Goal: Information Seeking & Learning: Find specific page/section

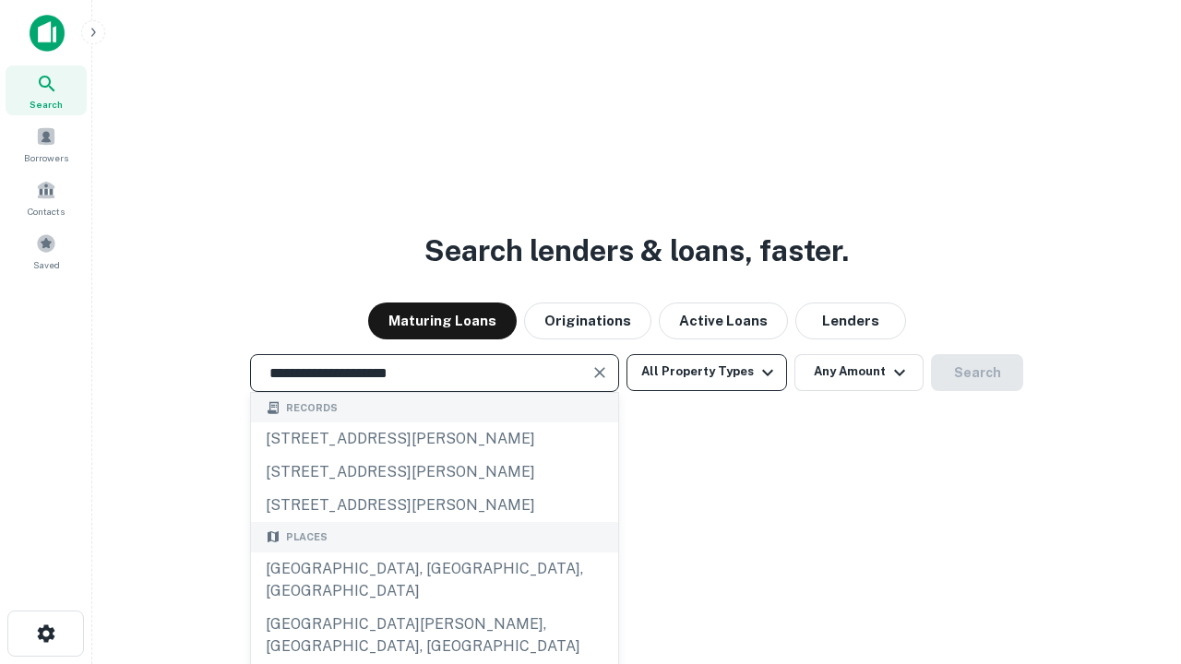
click at [434, 608] on div "[GEOGRAPHIC_DATA], [GEOGRAPHIC_DATA], [GEOGRAPHIC_DATA]" at bounding box center [434, 580] width 367 height 55
click at [707, 372] on button "All Property Types" at bounding box center [706, 372] width 161 height 37
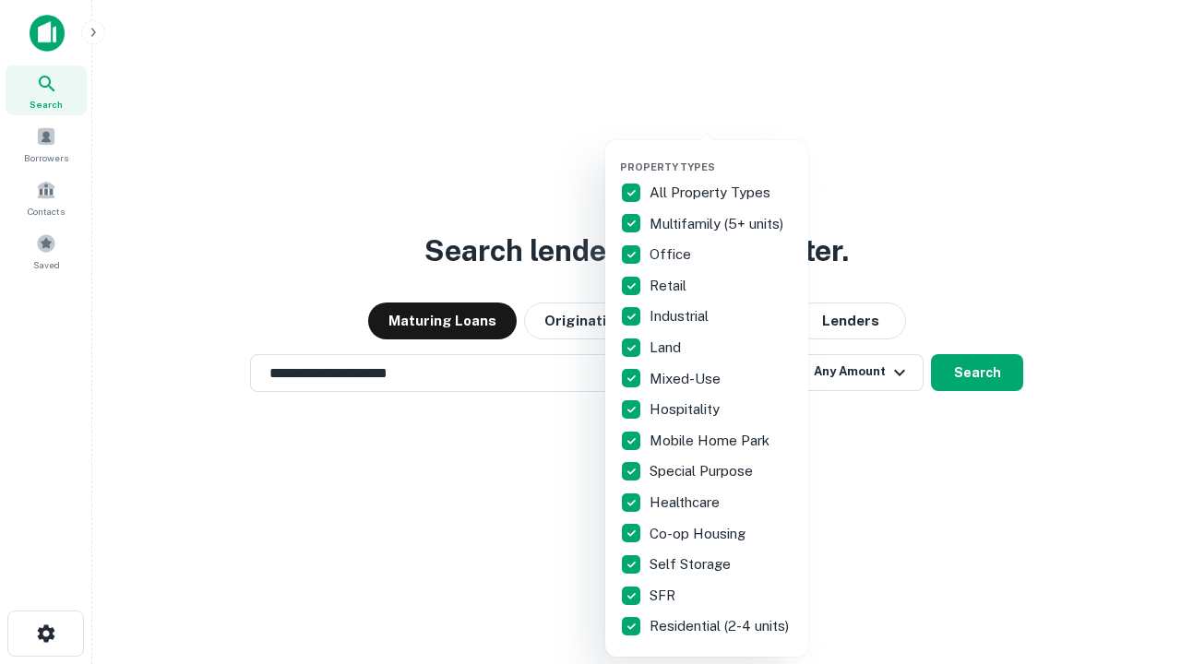
type input "**********"
click at [721, 155] on button "button" at bounding box center [721, 155] width 203 height 1
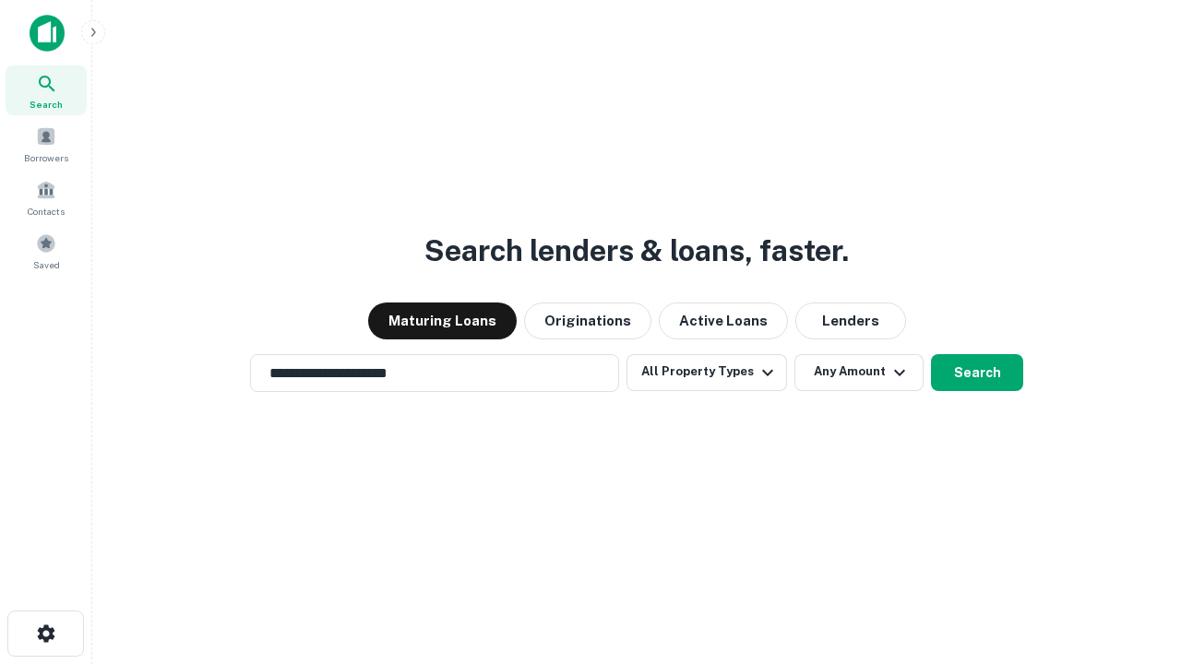
scroll to position [29, 0]
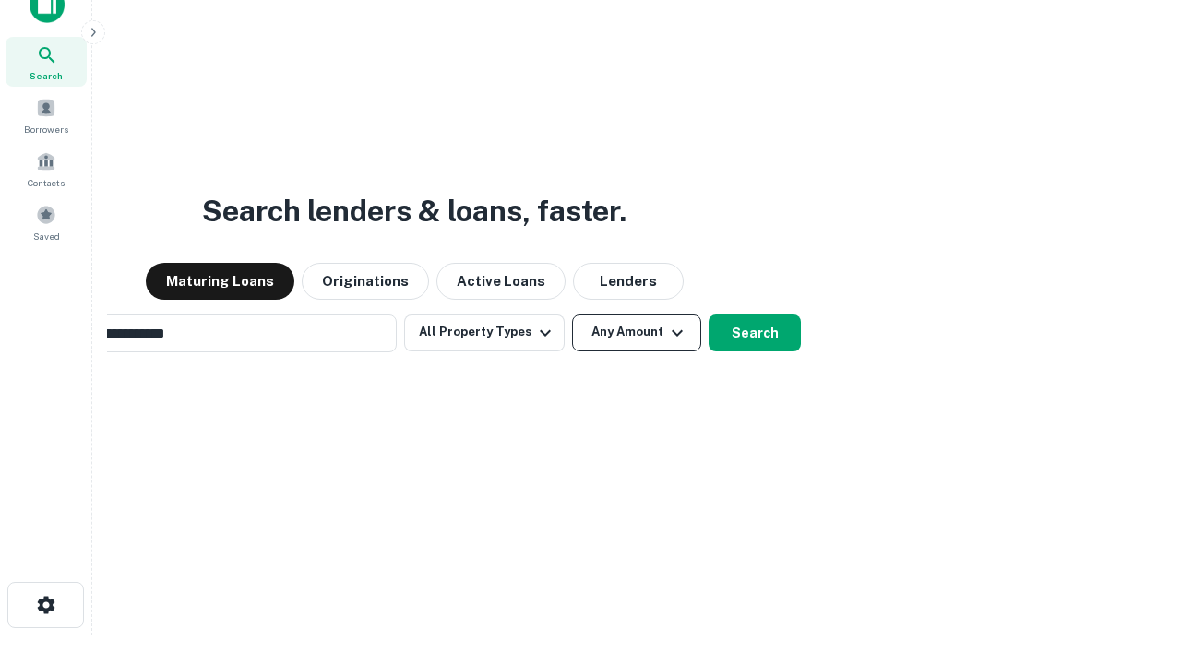
click at [572, 315] on button "Any Amount" at bounding box center [636, 333] width 129 height 37
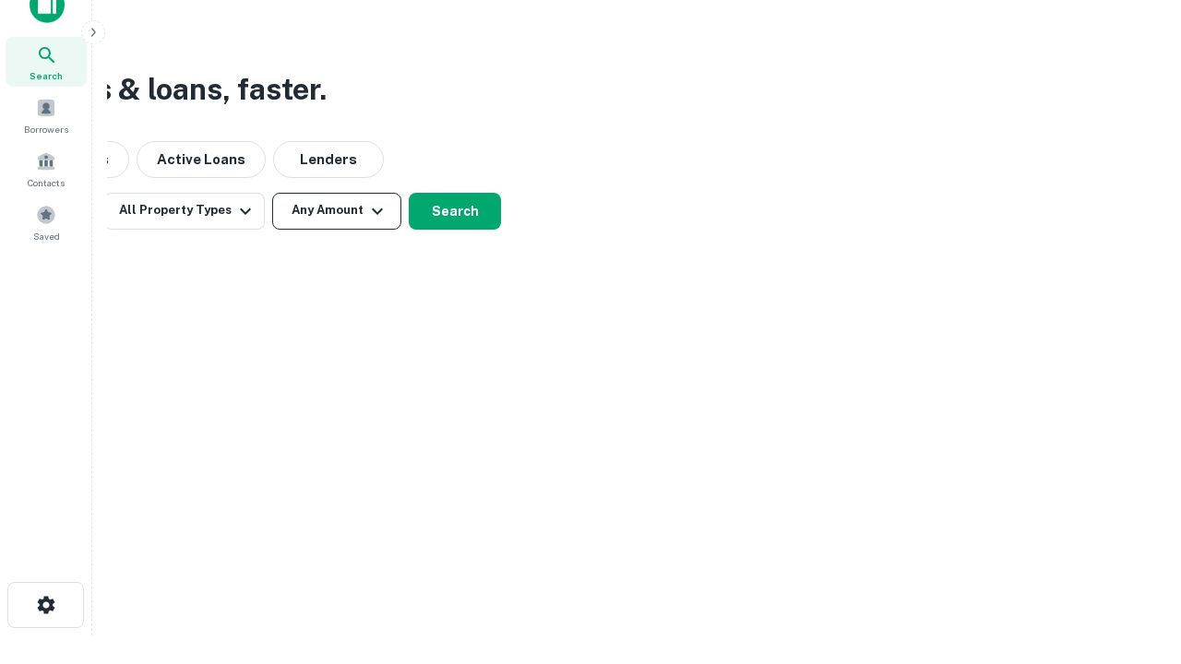
scroll to position [30, 0]
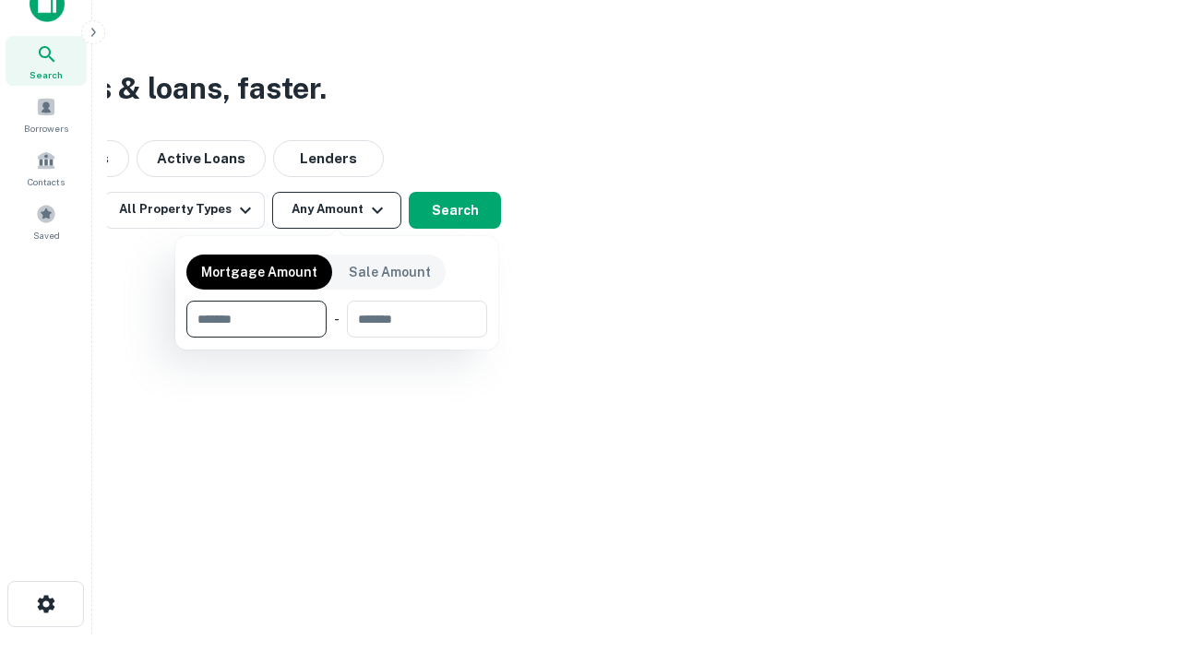
type input "*******"
click at [337, 338] on button "button" at bounding box center [336, 338] width 301 height 1
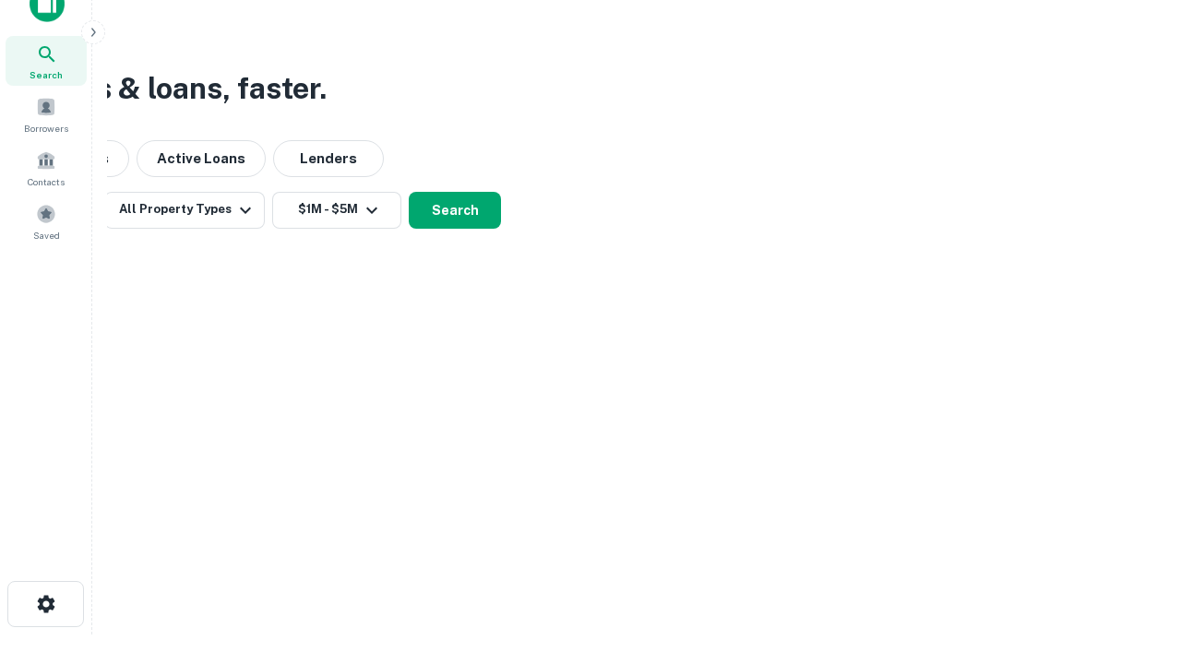
scroll to position [29, 0]
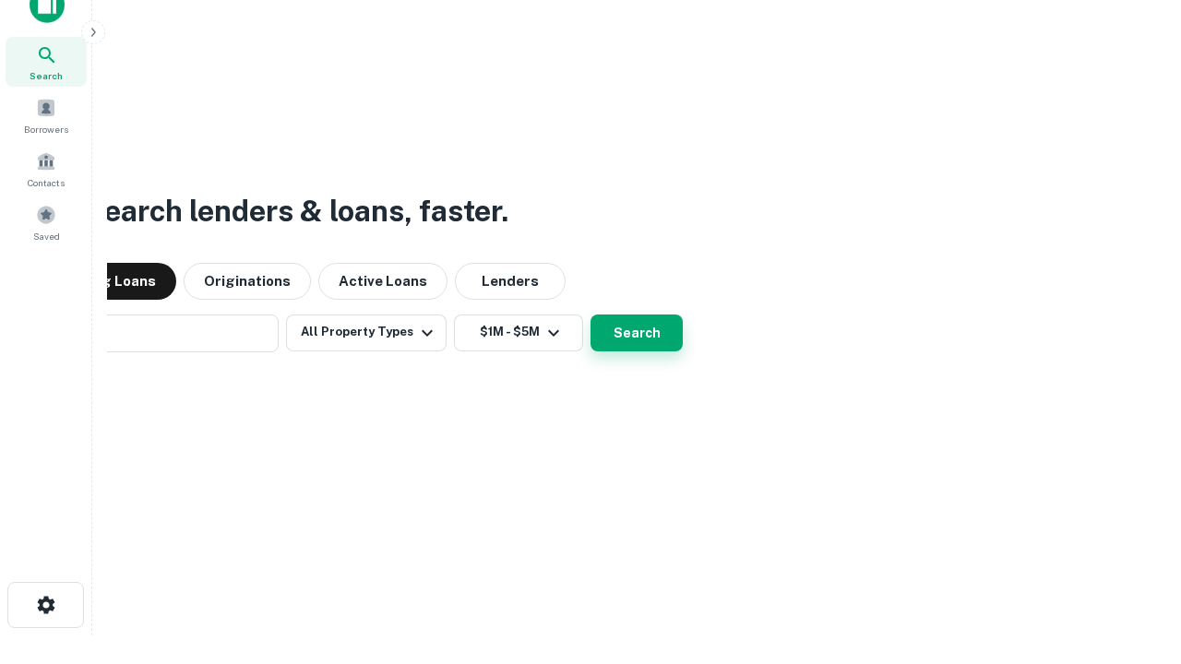
click at [590, 315] on button "Search" at bounding box center [636, 333] width 92 height 37
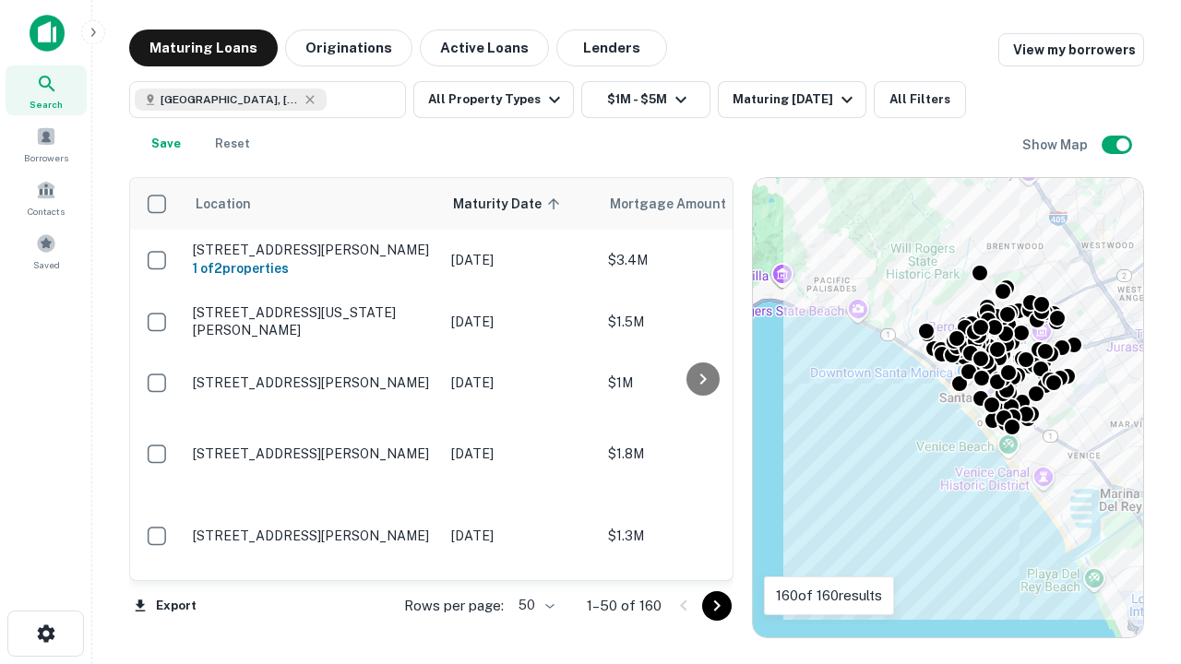
click at [533, 605] on body "Search Borrowers Contacts Saved Maturing Loans Originations Active Loans Lender…" at bounding box center [590, 332] width 1181 height 664
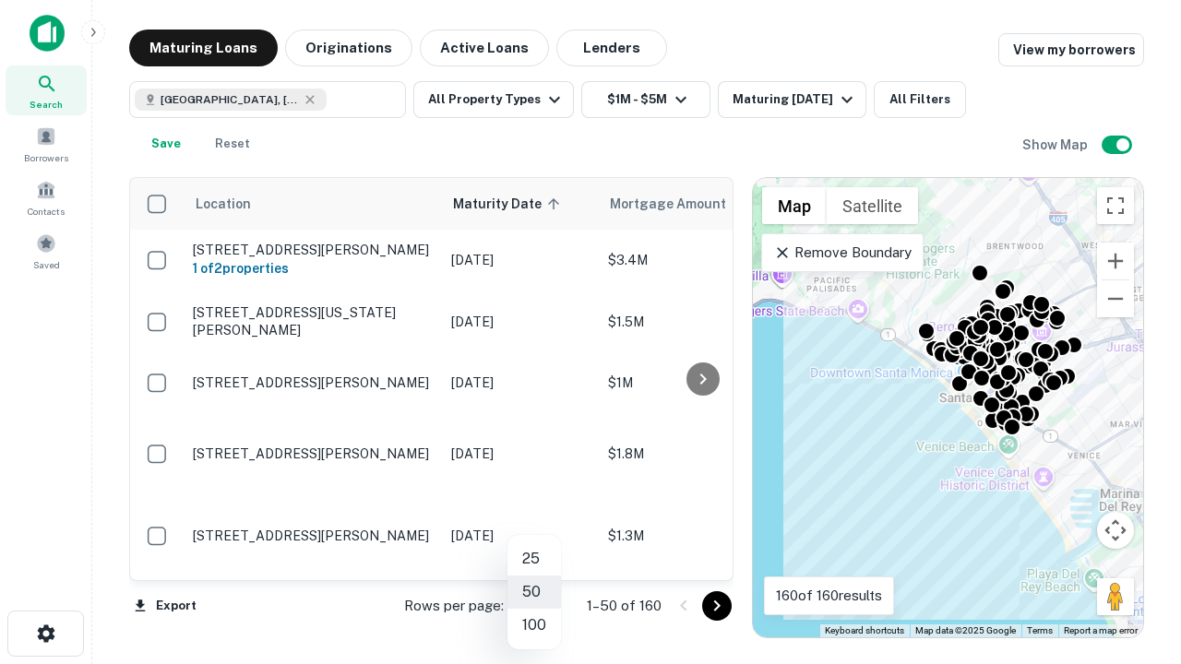
click at [534, 559] on li "25" at bounding box center [534, 558] width 54 height 33
